Goal: Information Seeking & Learning: Understand process/instructions

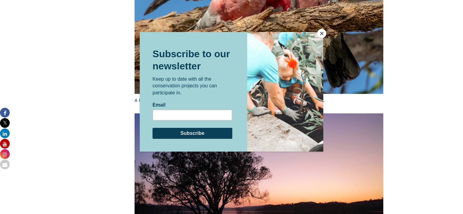
scroll to position [943, 0]
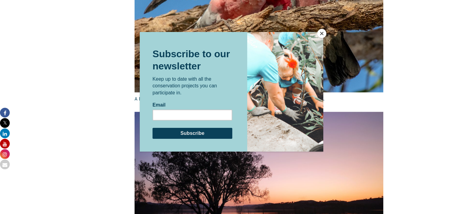
click at [323, 33] on button "Close" at bounding box center [321, 33] width 9 height 9
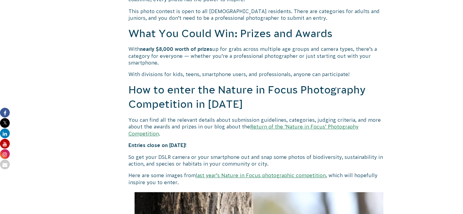
scroll to position [456, 0]
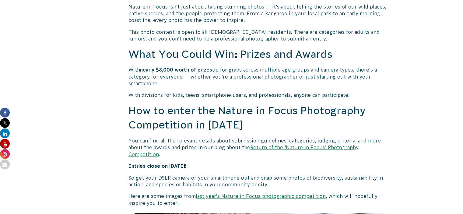
click at [241, 193] on link "last year’s Nature in Focus photographic competition" at bounding box center [261, 195] width 130 height 5
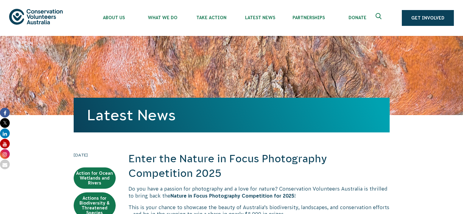
scroll to position [456, 0]
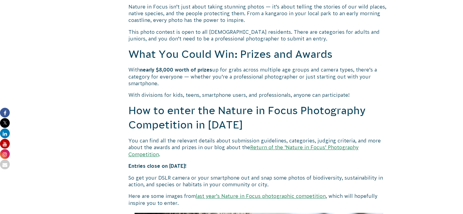
click at [331, 148] on link "Return of the ‘Nature in Focus’ Photography Competition" at bounding box center [243, 151] width 230 height 12
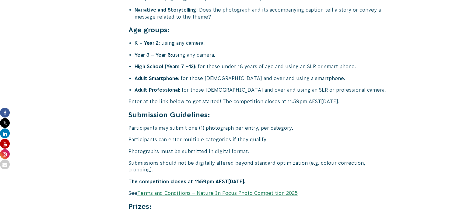
scroll to position [2404, 0]
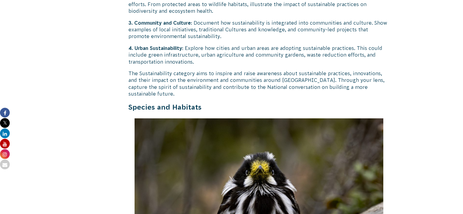
scroll to position [1673, 0]
